Goal: Use online tool/utility: Utilize a website feature to perform a specific function

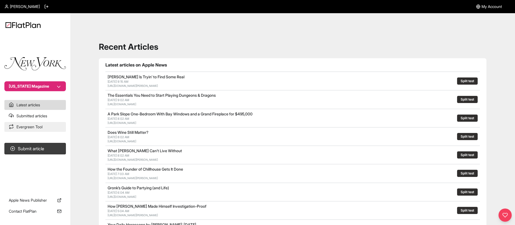
scroll to position [13, 0]
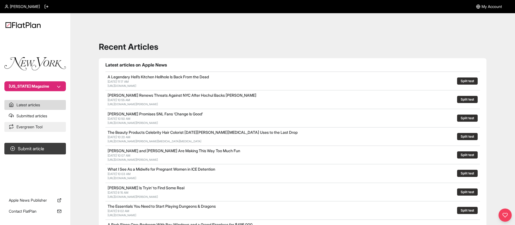
click at [22, 129] on link "Evergreen Tool" at bounding box center [34, 127] width 61 height 10
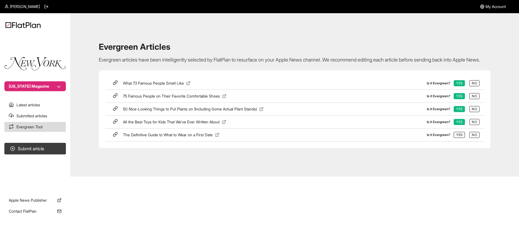
click at [190, 85] on icon at bounding box center [188, 83] width 4 height 4
